Goal: Information Seeking & Learning: Learn about a topic

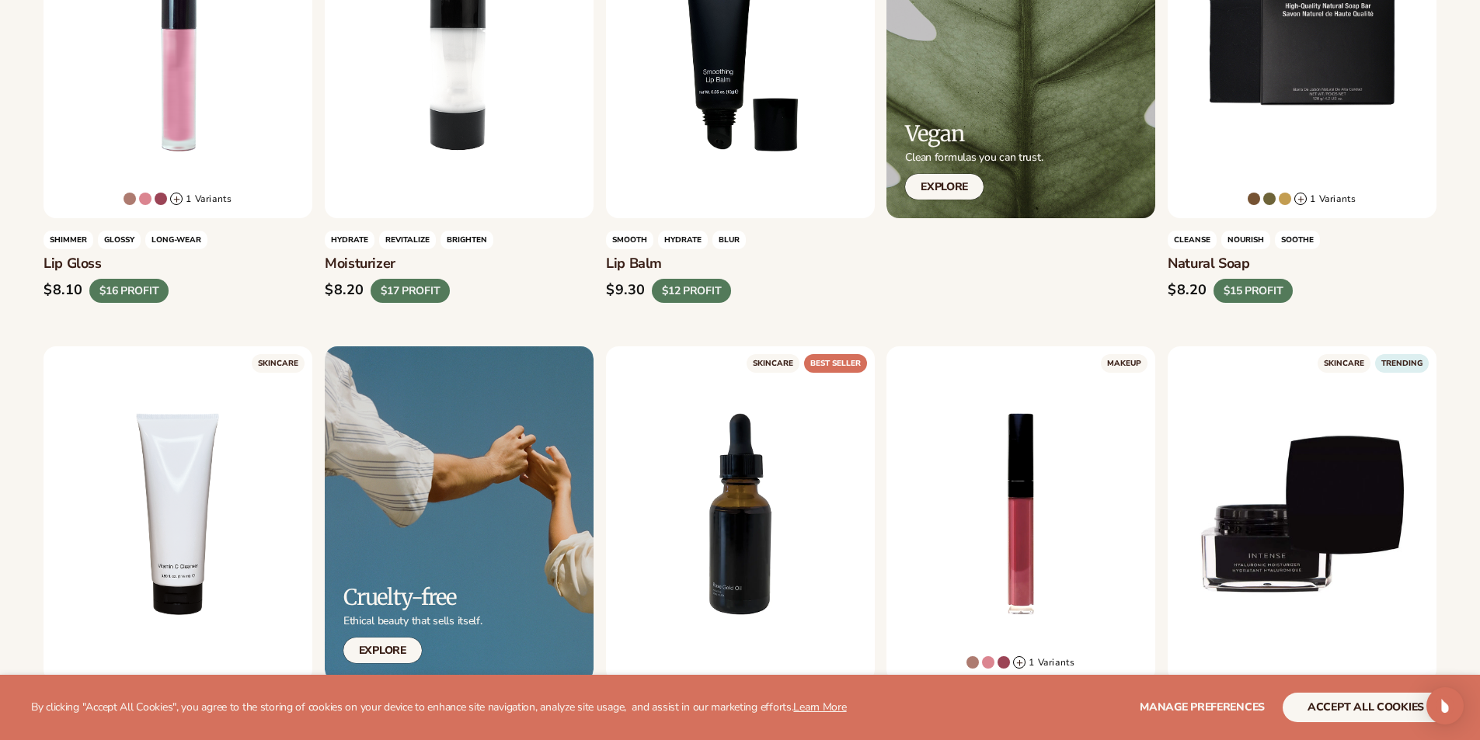
scroll to position [777, 0]
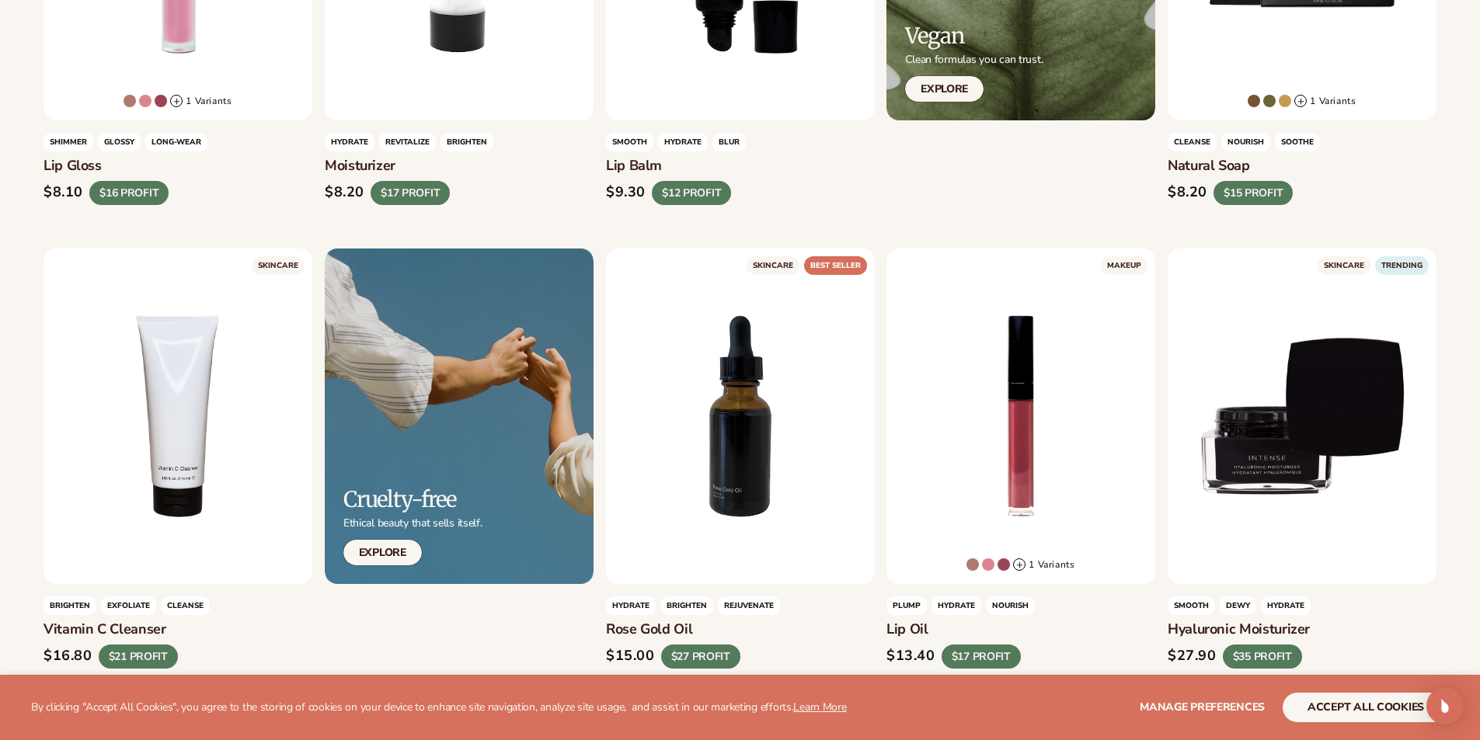
drag, startPoint x: 103, startPoint y: 165, endPoint x: 12, endPoint y: 165, distance: 91.6
copy h3 "Lip Gloss"
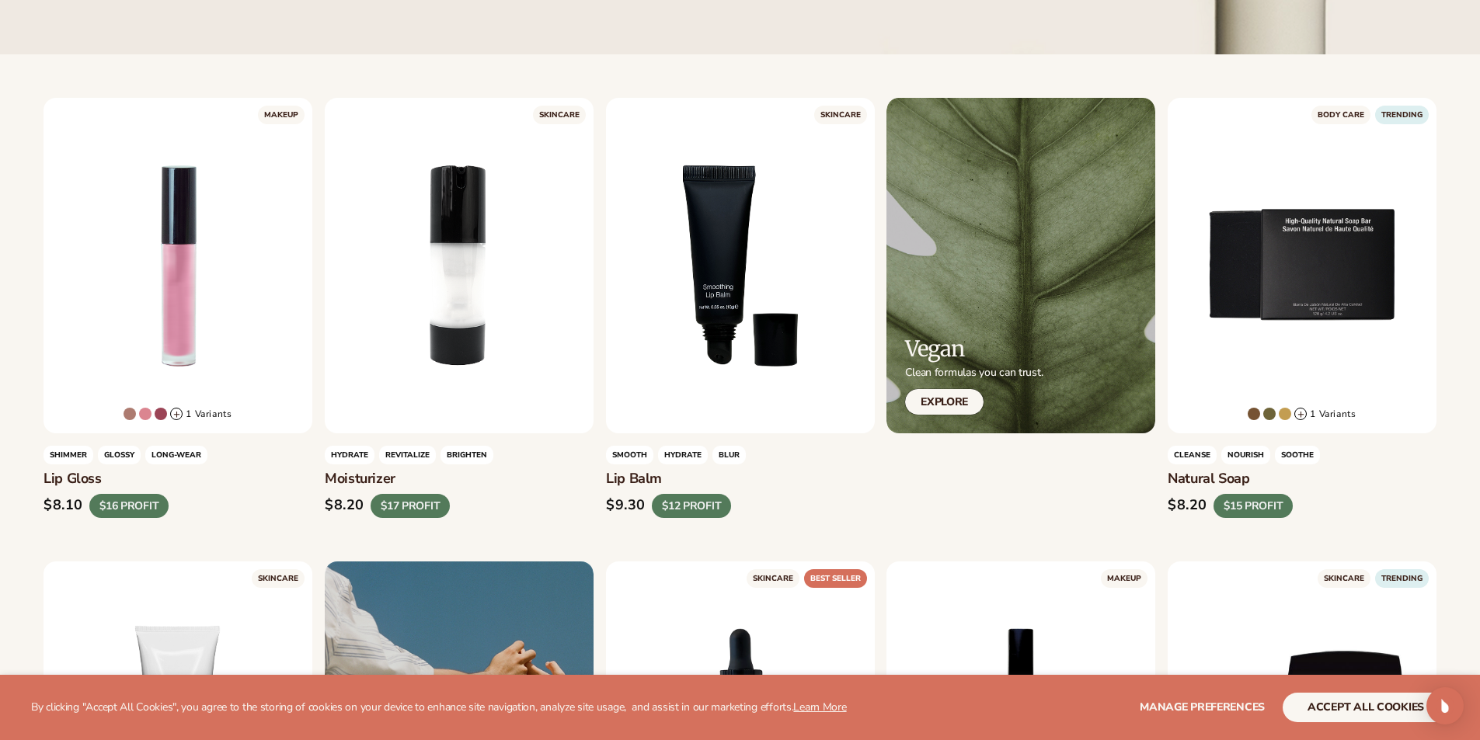
scroll to position [544, 0]
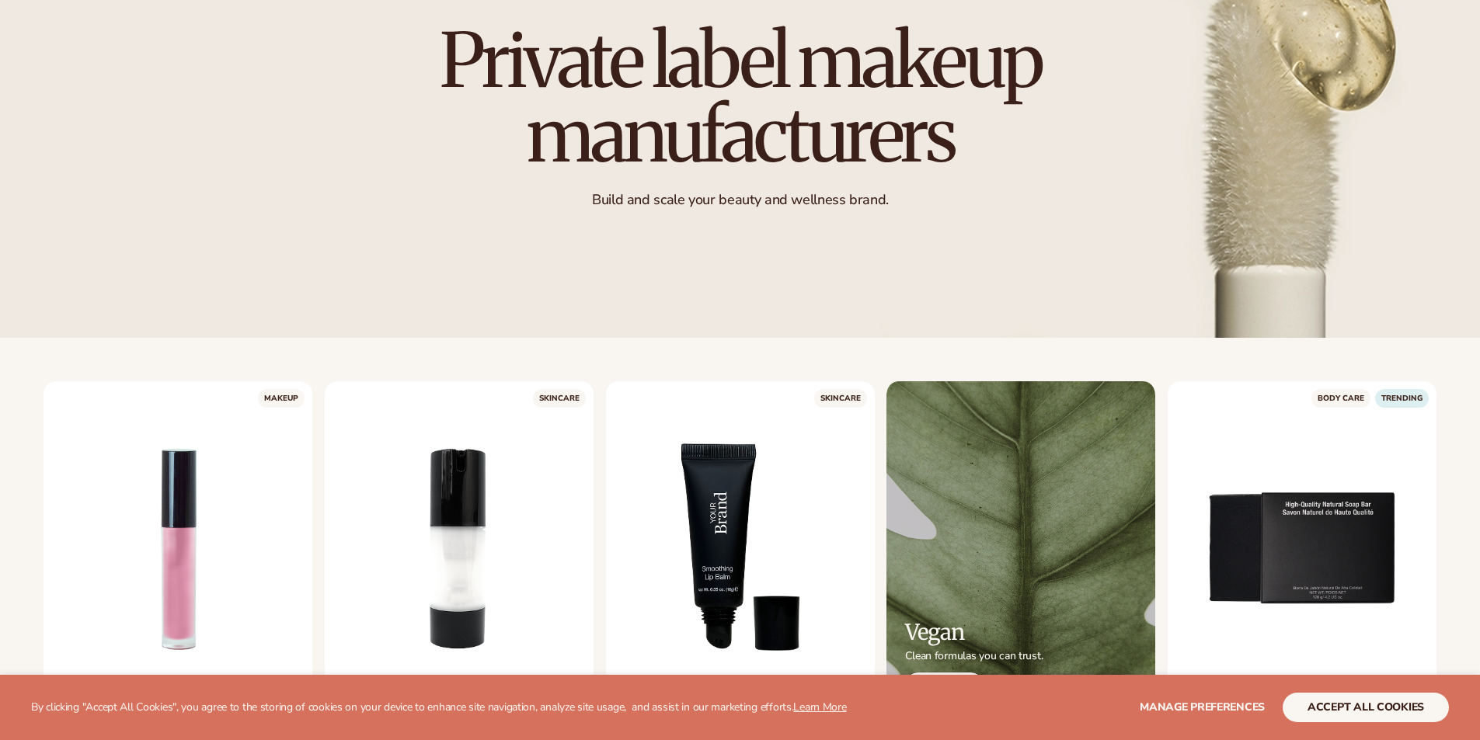
scroll to position [311, 0]
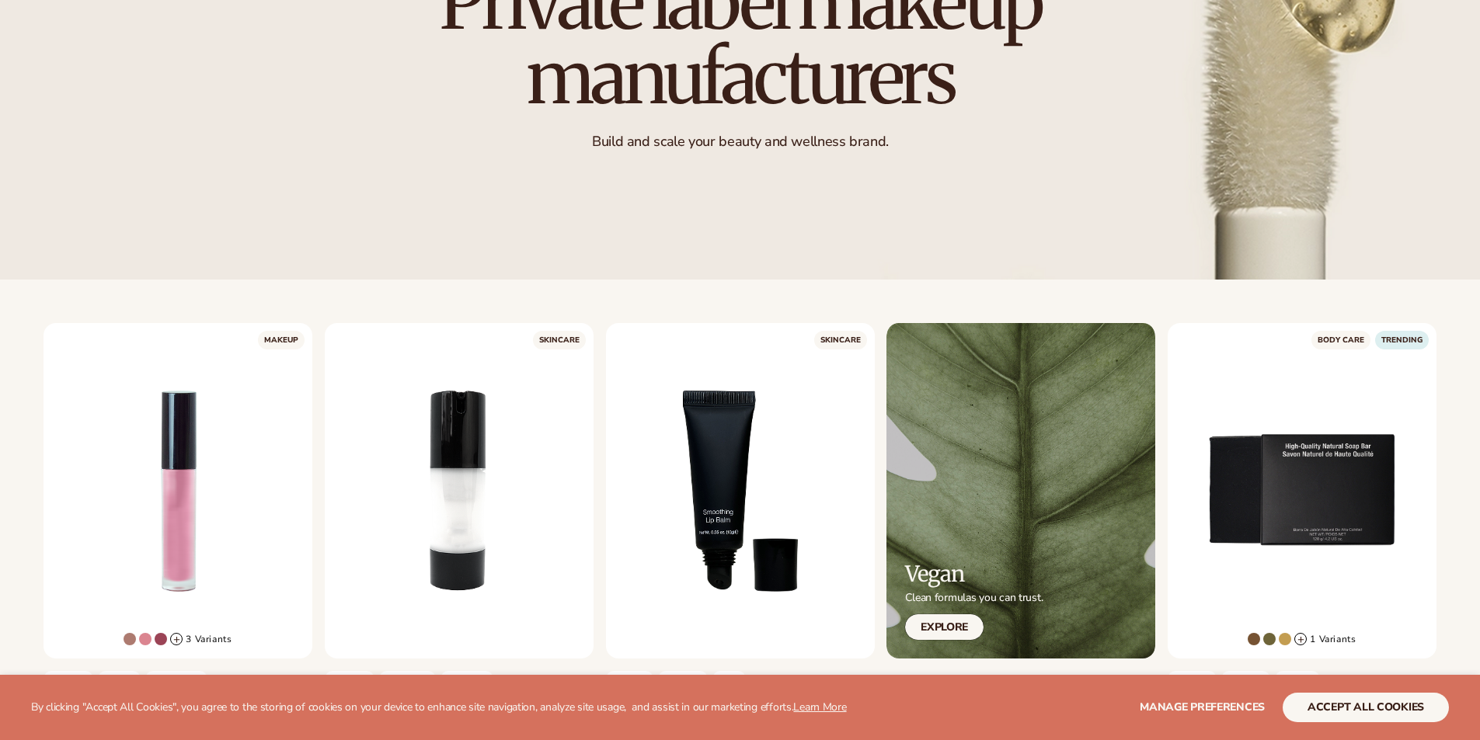
scroll to position [388, 0]
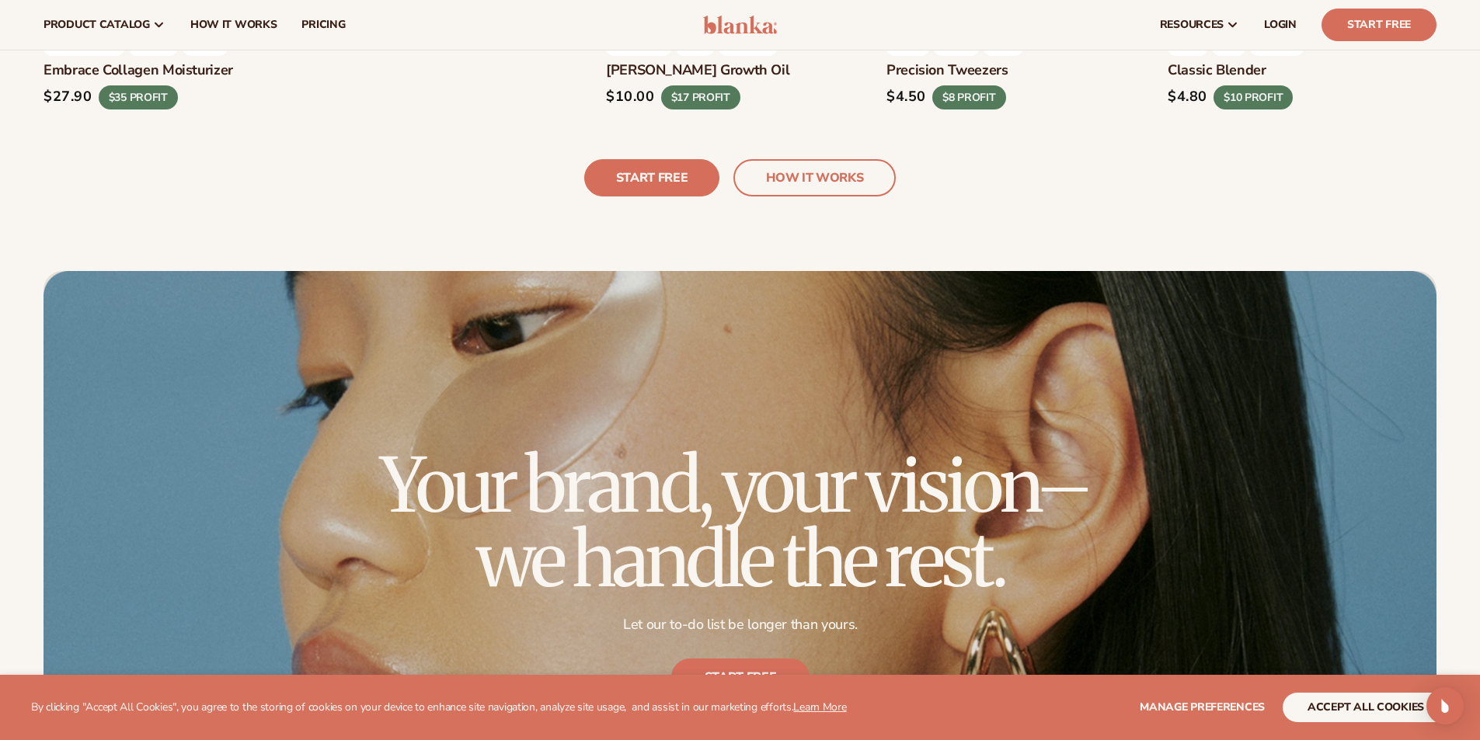
scroll to position [4505, 0]
